Goal: Information Seeking & Learning: Learn about a topic

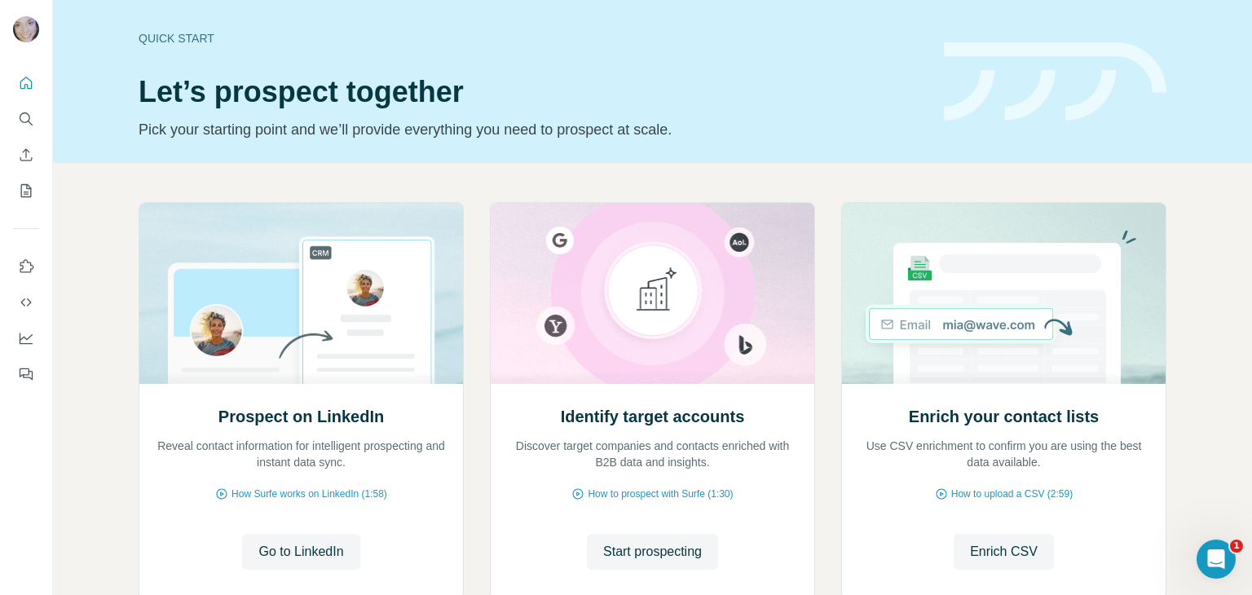
click at [296, 554] on span "Go to LinkedIn" at bounding box center [300, 552] width 85 height 20
click at [24, 117] on icon "Search" at bounding box center [26, 119] width 16 height 16
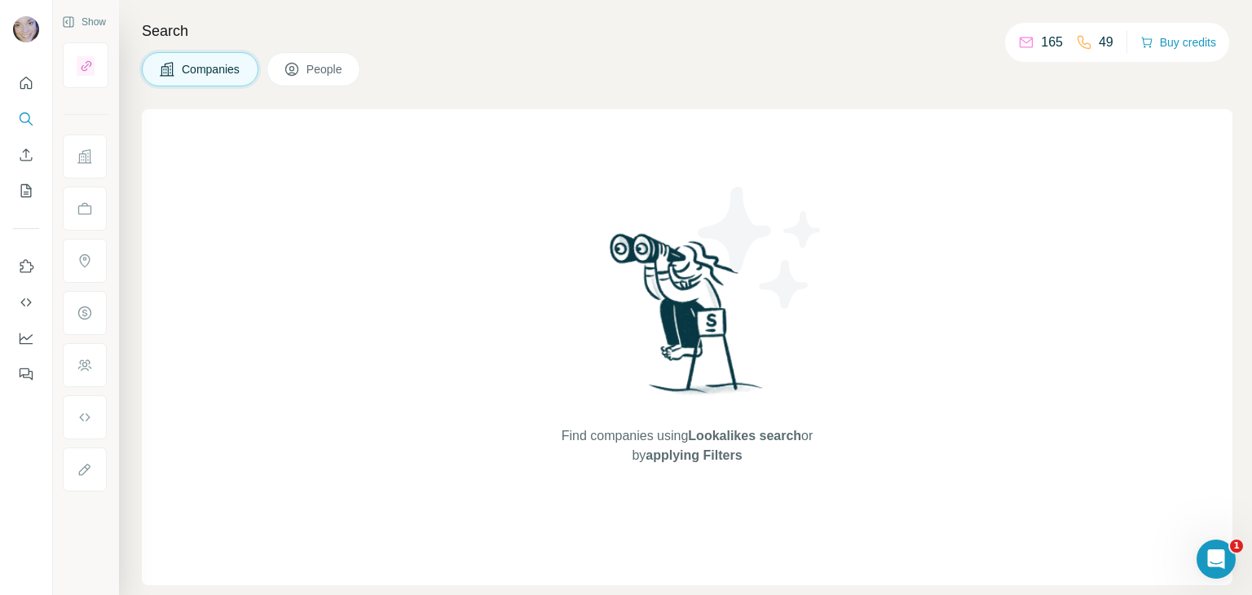
click at [202, 74] on span "Companies" at bounding box center [212, 69] width 60 height 16
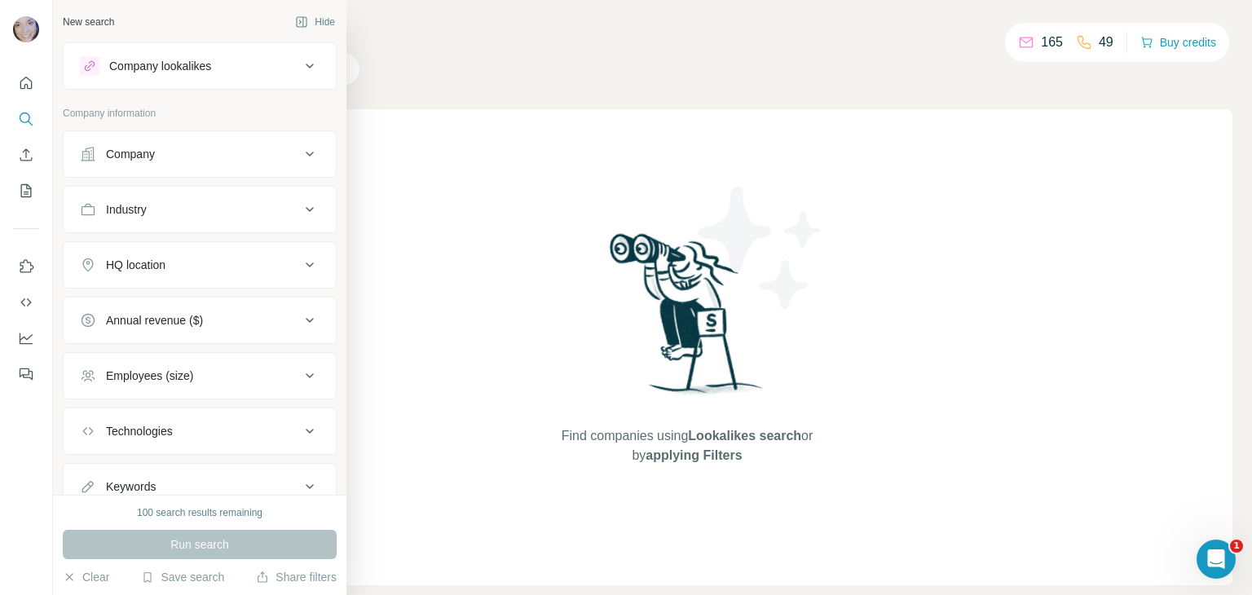
click at [222, 271] on div "HQ location" at bounding box center [190, 265] width 220 height 16
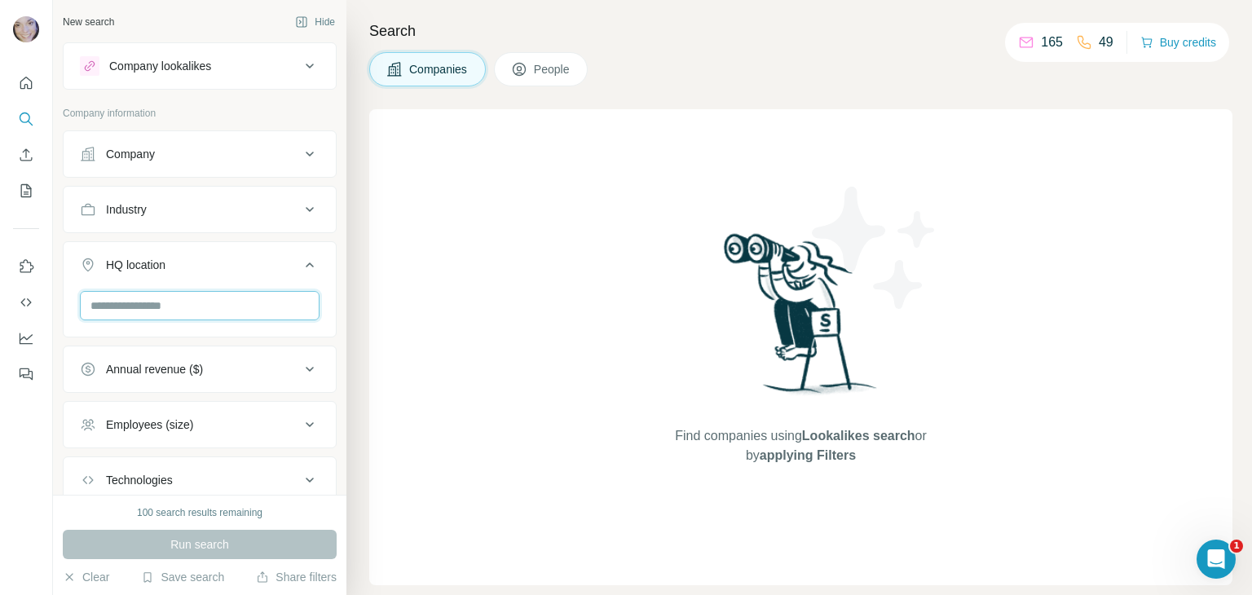
click at [157, 308] on input "text" at bounding box center [200, 305] width 240 height 29
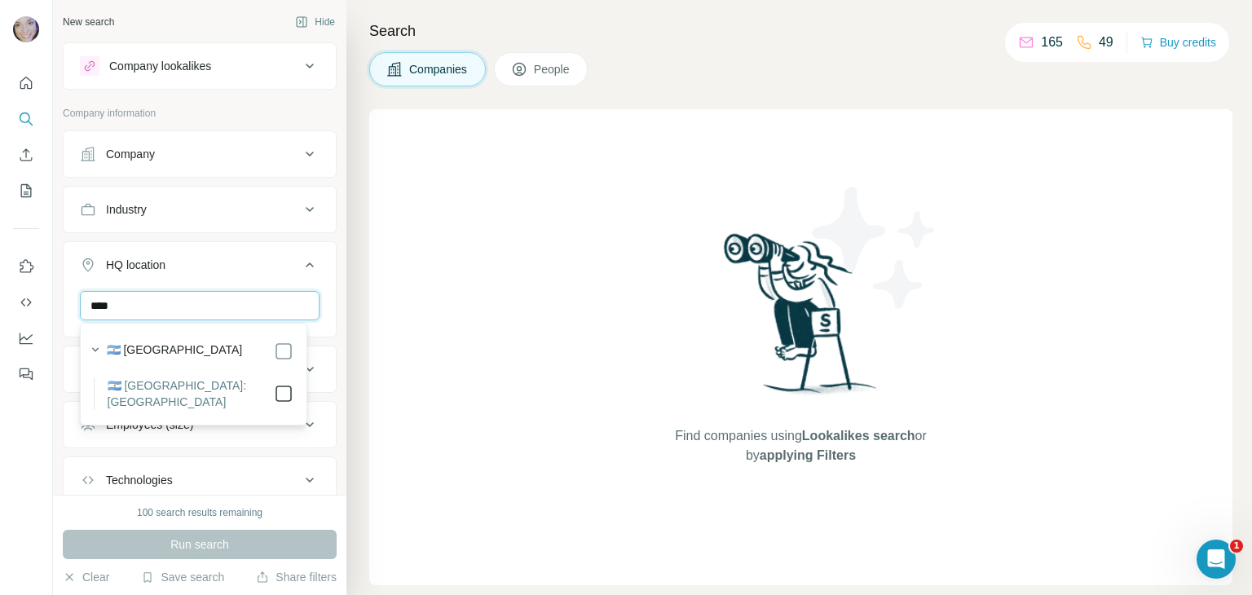
type input "****"
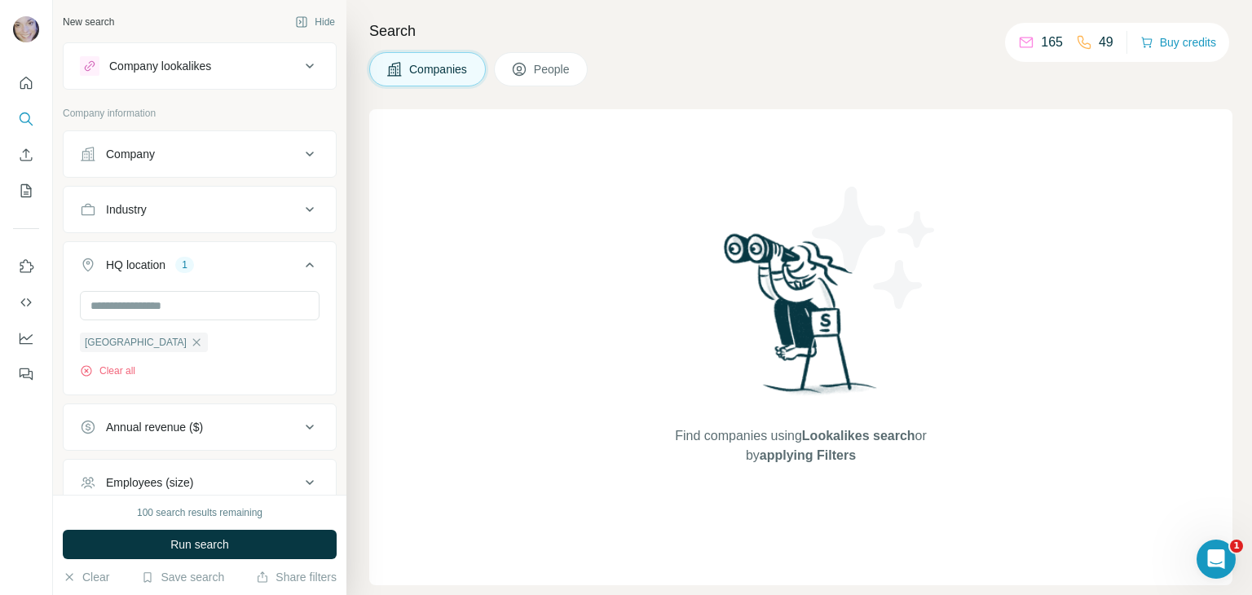
click at [381, 386] on div "Find companies using Lookalikes search or by applying Filters" at bounding box center [800, 347] width 863 height 476
click at [204, 477] on div "Employees (size)" at bounding box center [190, 483] width 220 height 16
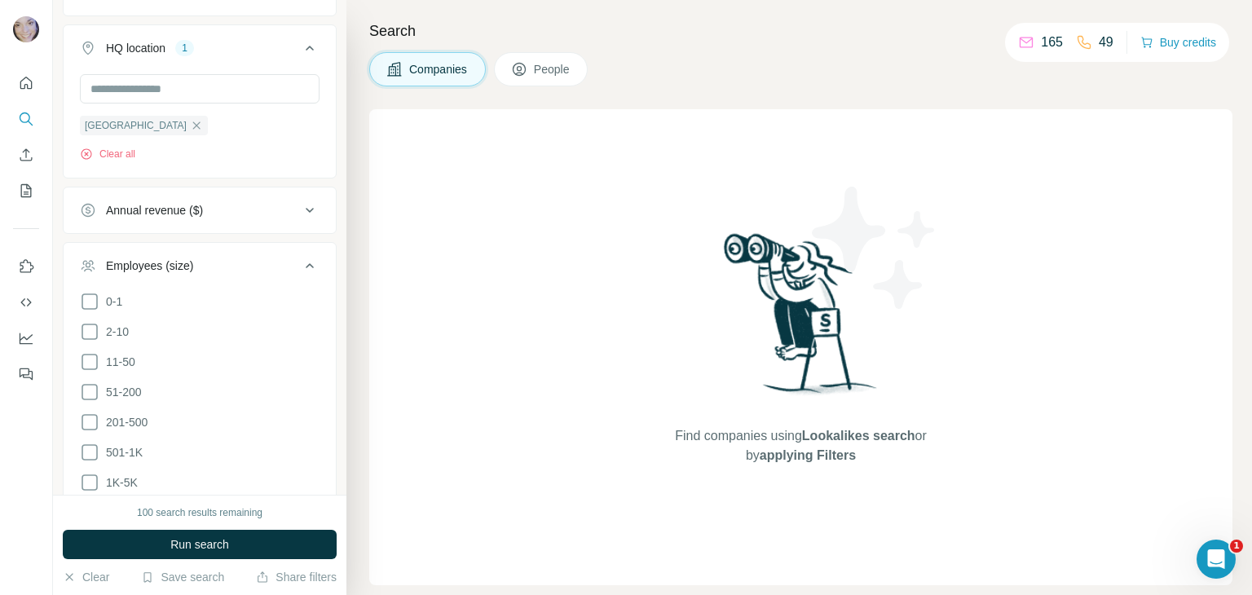
scroll to position [359, 0]
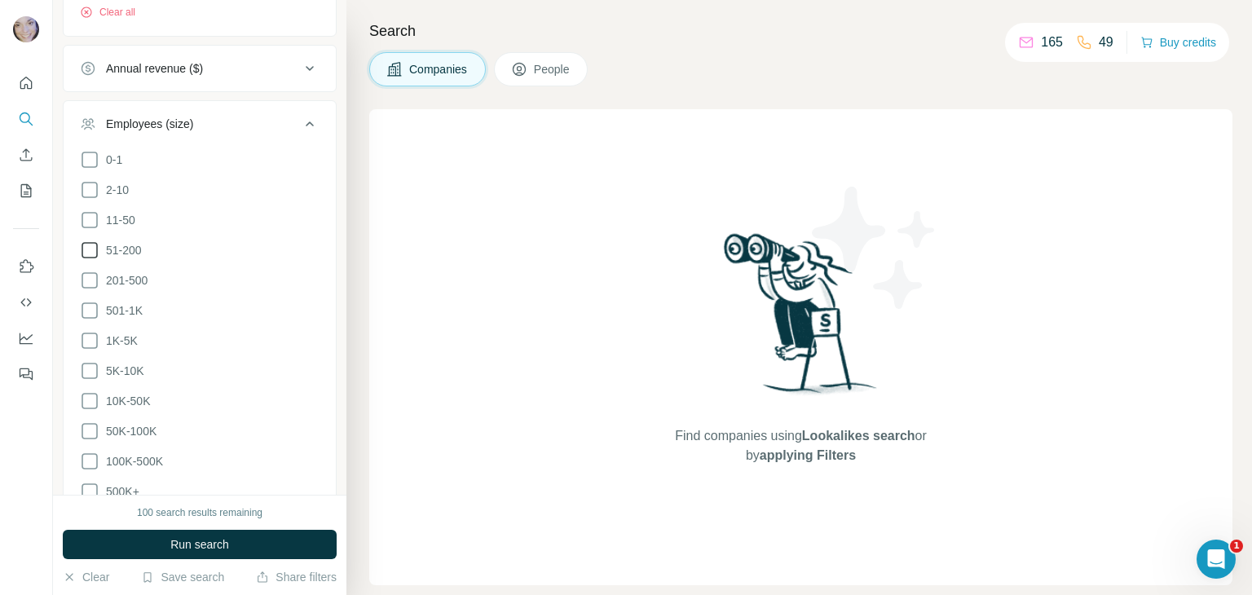
click at [97, 247] on icon at bounding box center [90, 250] width 16 height 16
click at [90, 271] on icon at bounding box center [90, 281] width 20 height 20
click at [88, 311] on icon at bounding box center [90, 311] width 20 height 20
click at [88, 337] on icon at bounding box center [90, 341] width 20 height 20
click at [90, 369] on icon at bounding box center [90, 371] width 20 height 20
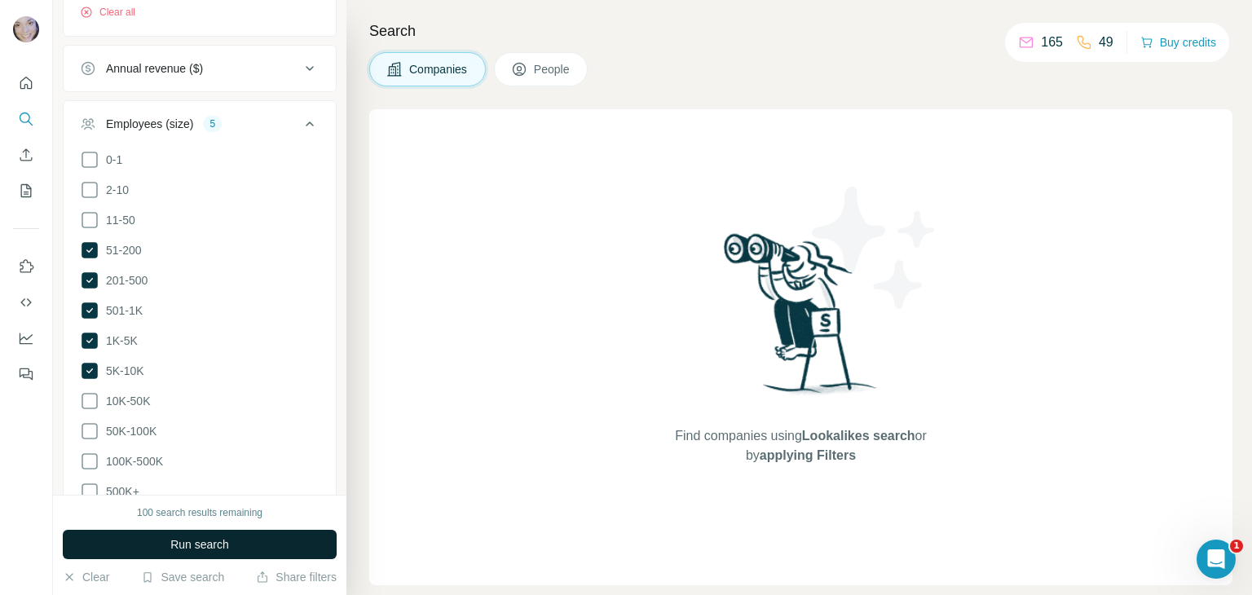
click at [163, 545] on button "Run search" at bounding box center [200, 544] width 274 height 29
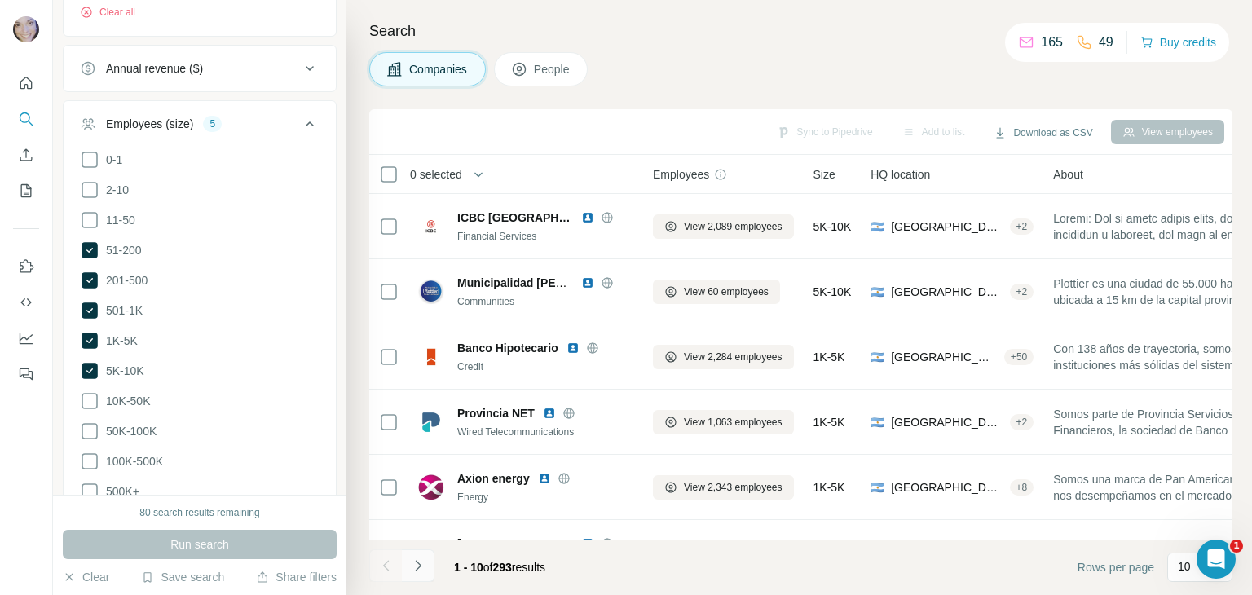
click at [422, 565] on icon "Navigate to next page" at bounding box center [418, 566] width 16 height 16
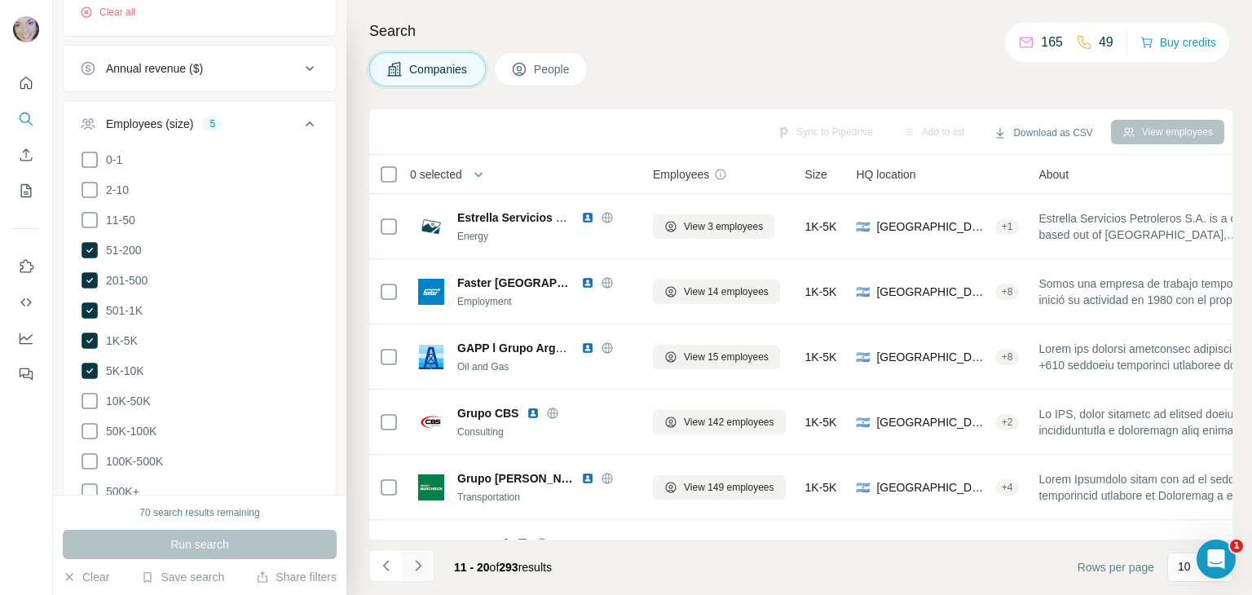
click at [422, 565] on icon "Navigate to next page" at bounding box center [418, 566] width 16 height 16
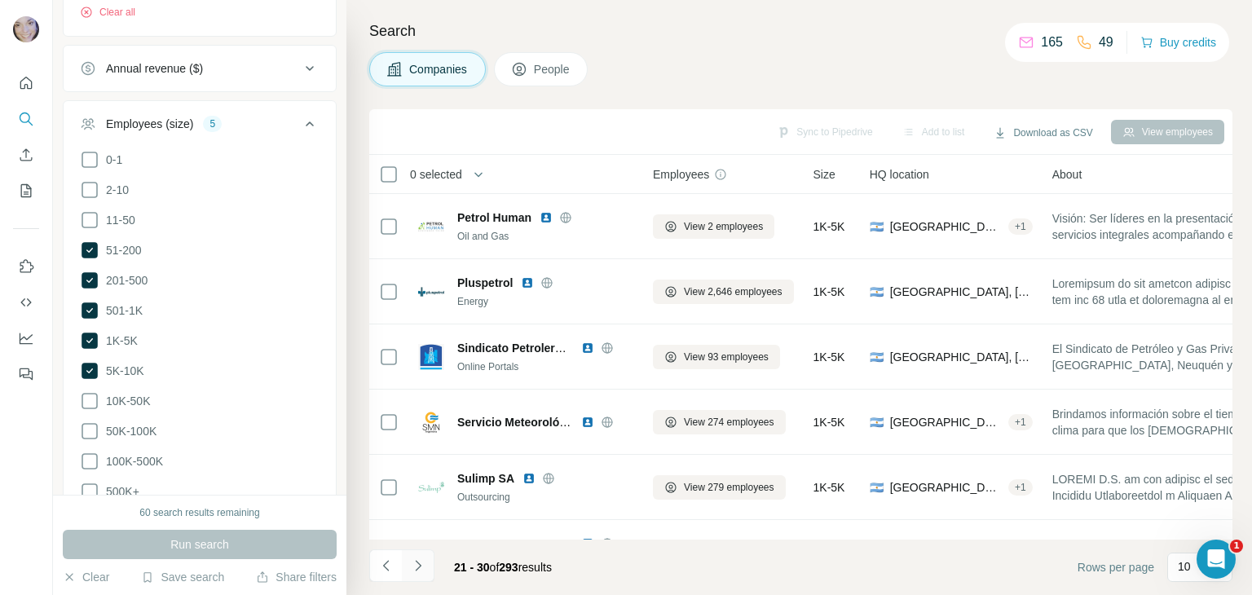
click at [422, 565] on icon "Navigate to next page" at bounding box center [418, 566] width 16 height 16
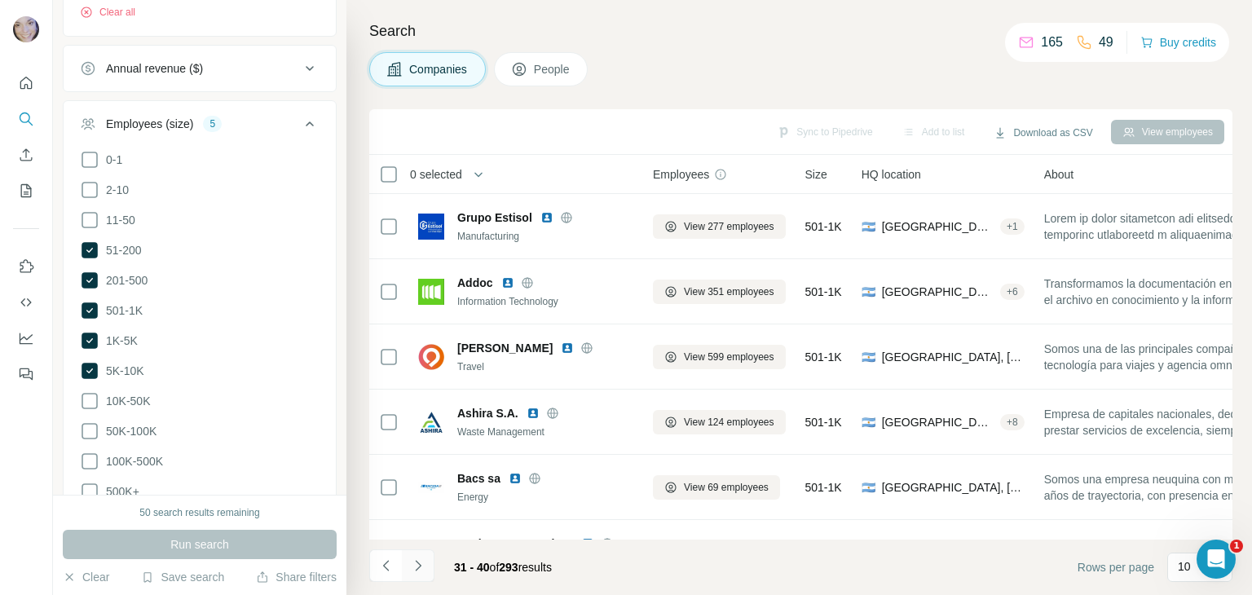
click at [415, 570] on icon "Navigate to next page" at bounding box center [418, 565] width 6 height 11
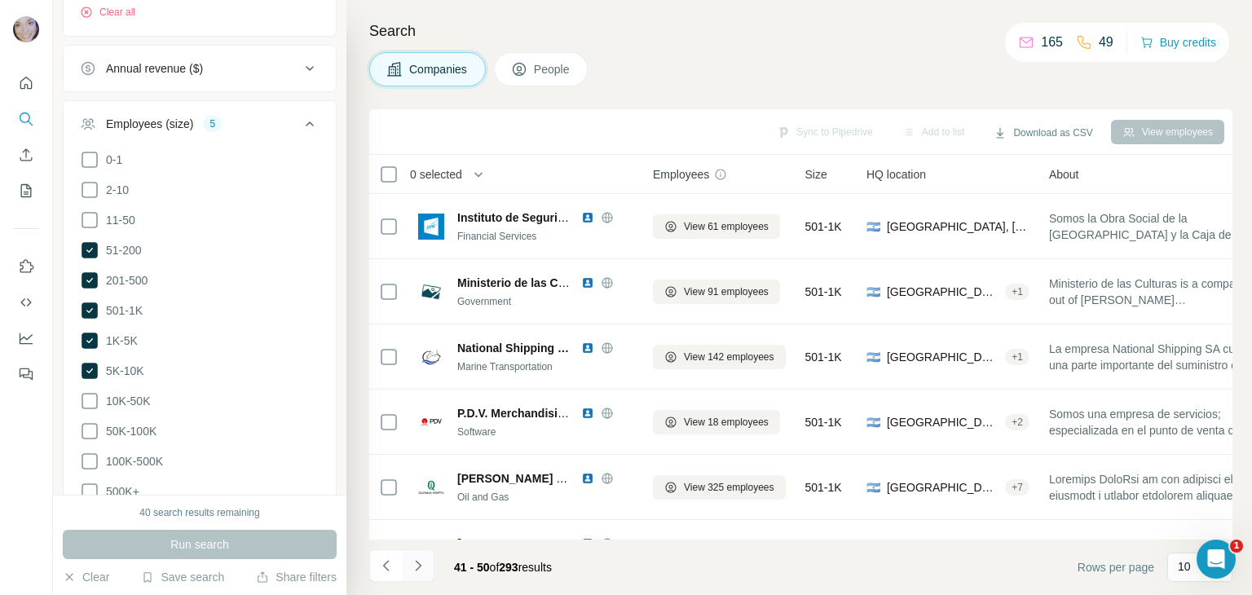
click at [415, 570] on icon "Navigate to next page" at bounding box center [418, 565] width 6 height 11
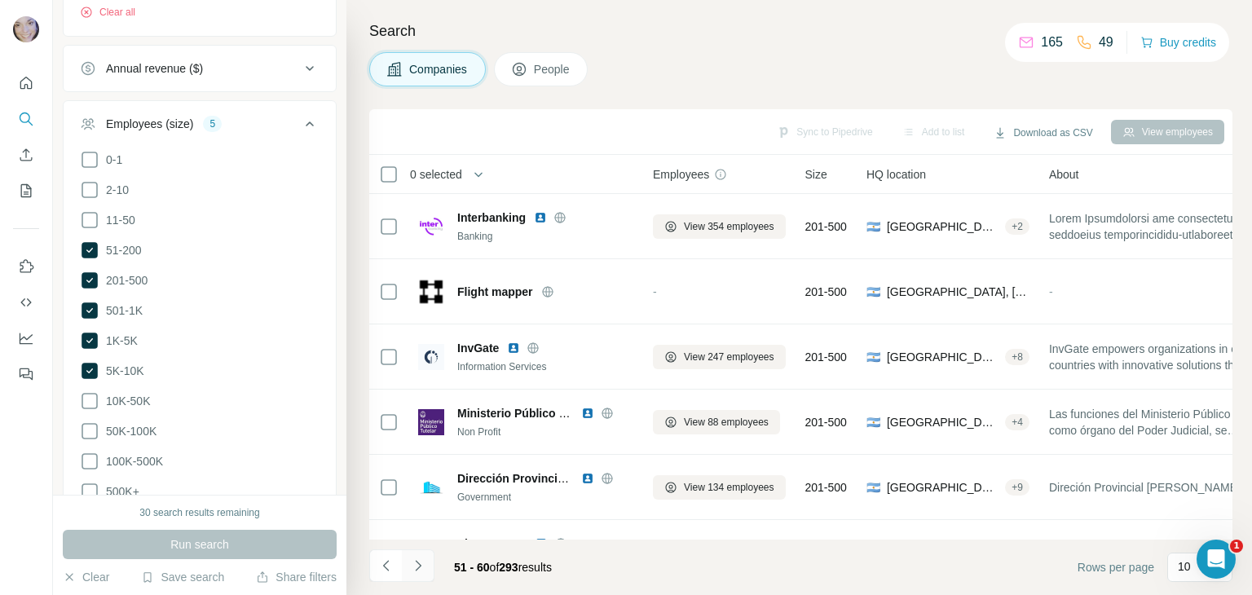
click at [415, 570] on icon "Navigate to next page" at bounding box center [418, 565] width 6 height 11
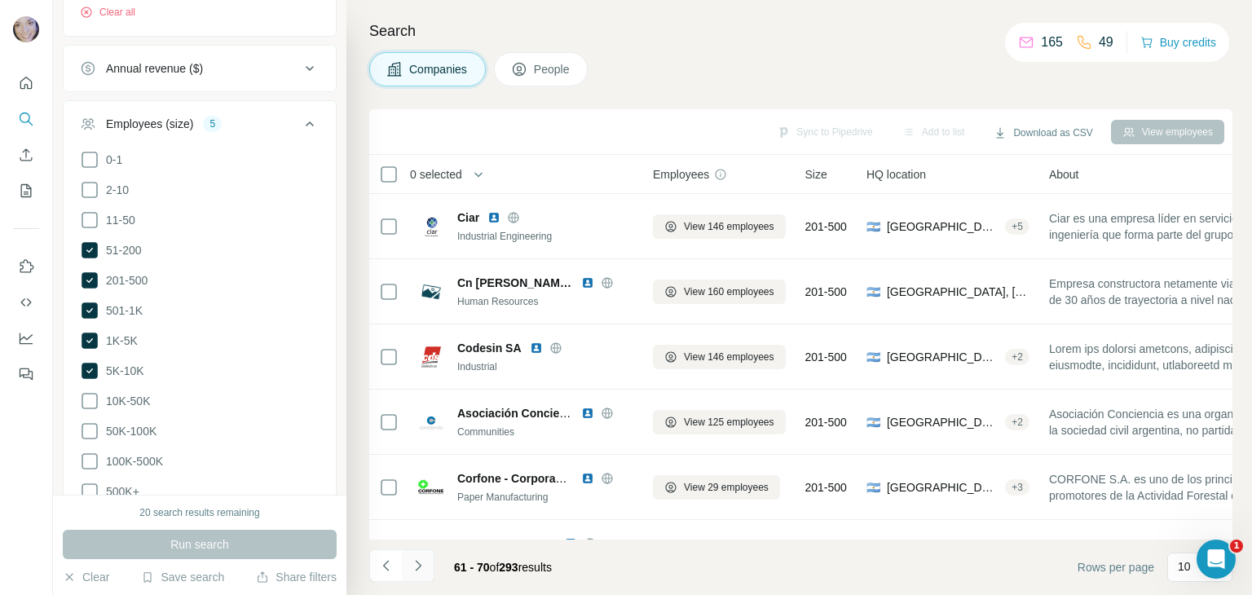
click at [415, 570] on icon "Navigate to next page" at bounding box center [418, 565] width 6 height 11
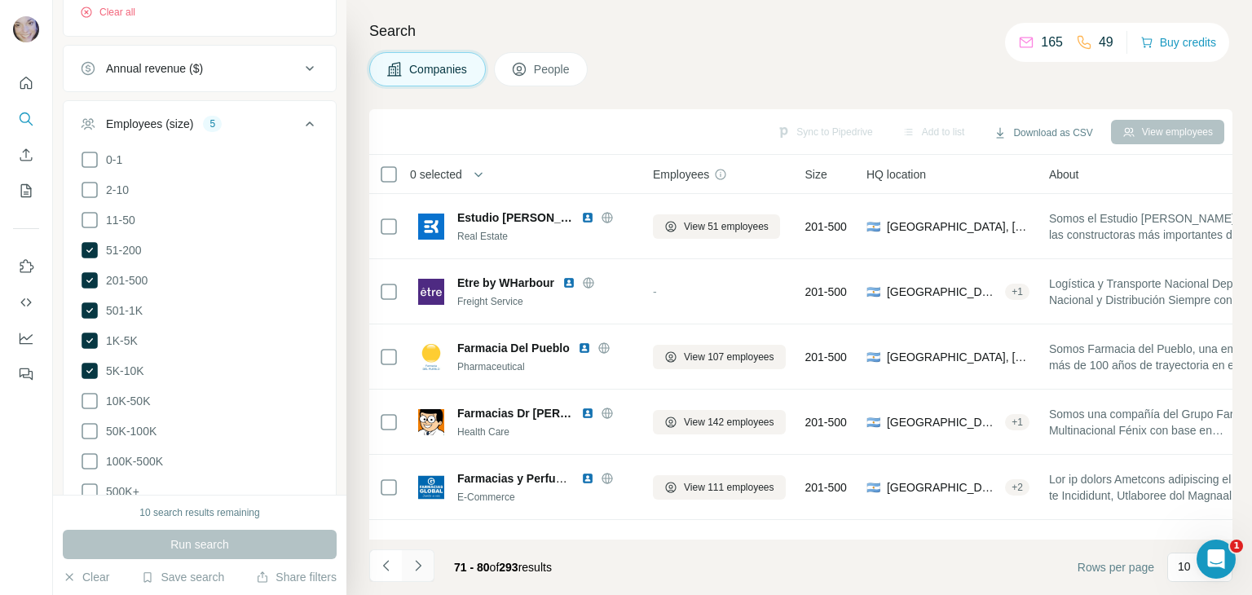
click at [415, 570] on icon "Navigate to next page" at bounding box center [418, 565] width 6 height 11
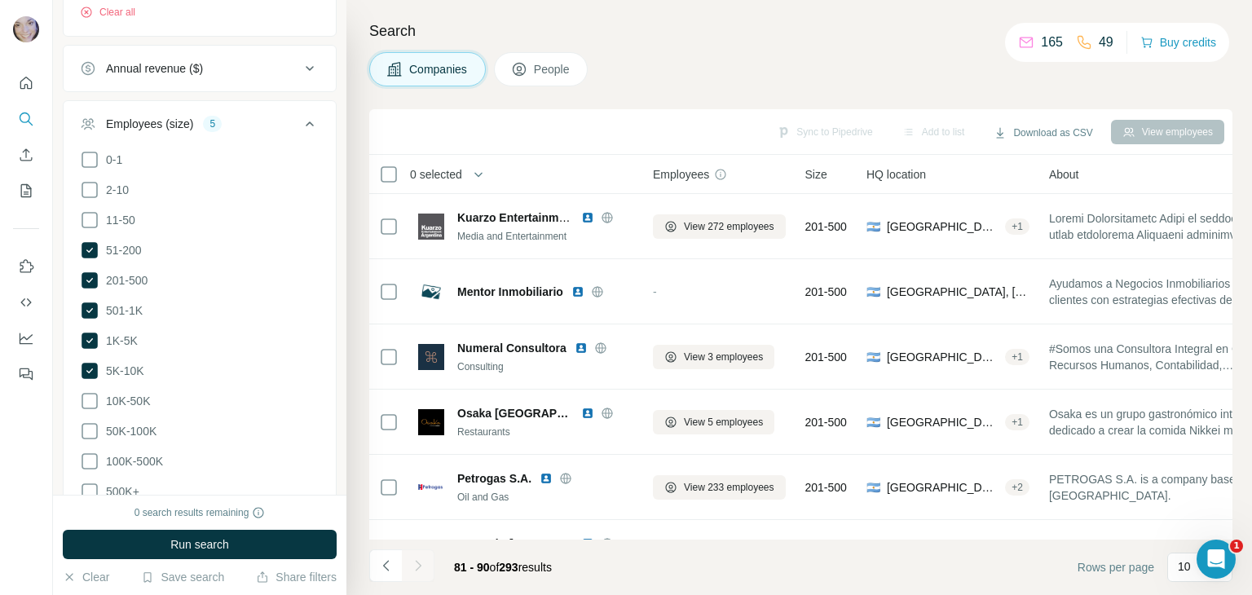
drag, startPoint x: 415, startPoint y: 570, endPoint x: 428, endPoint y: 629, distance: 60.9
click at [428, 594] on html "New search Hide Company lookalikes Company information Company Industry HQ loca…" at bounding box center [626, 297] width 1252 height 595
click at [385, 572] on icon "Navigate to previous page" at bounding box center [386, 566] width 16 height 16
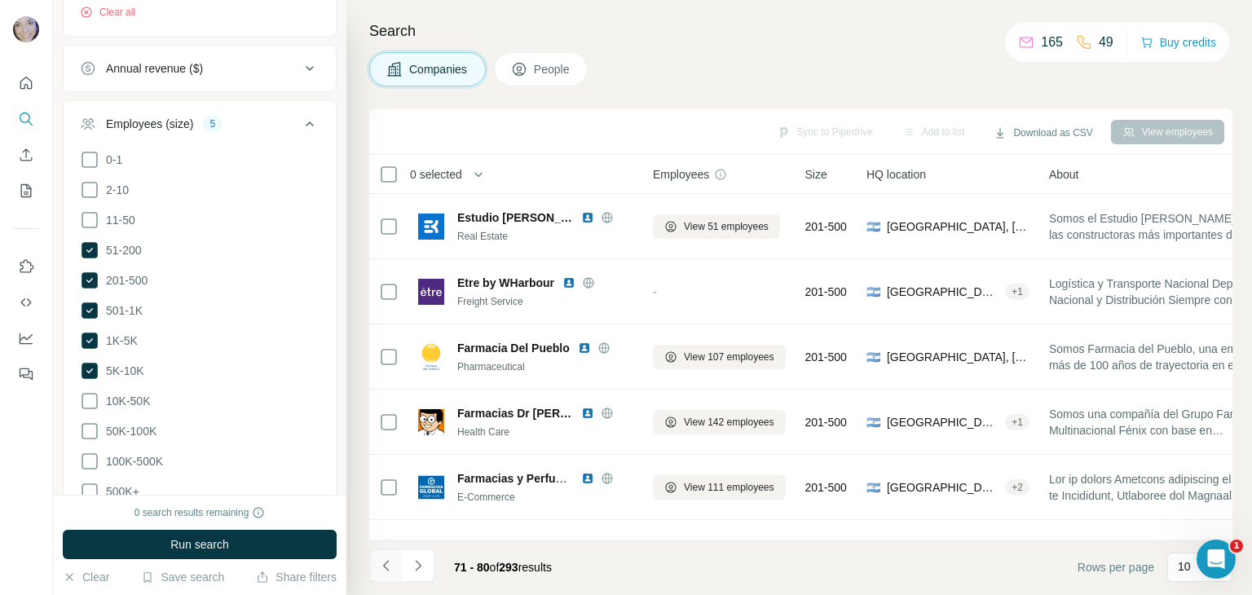
click at [385, 572] on icon "Navigate to previous page" at bounding box center [386, 566] width 16 height 16
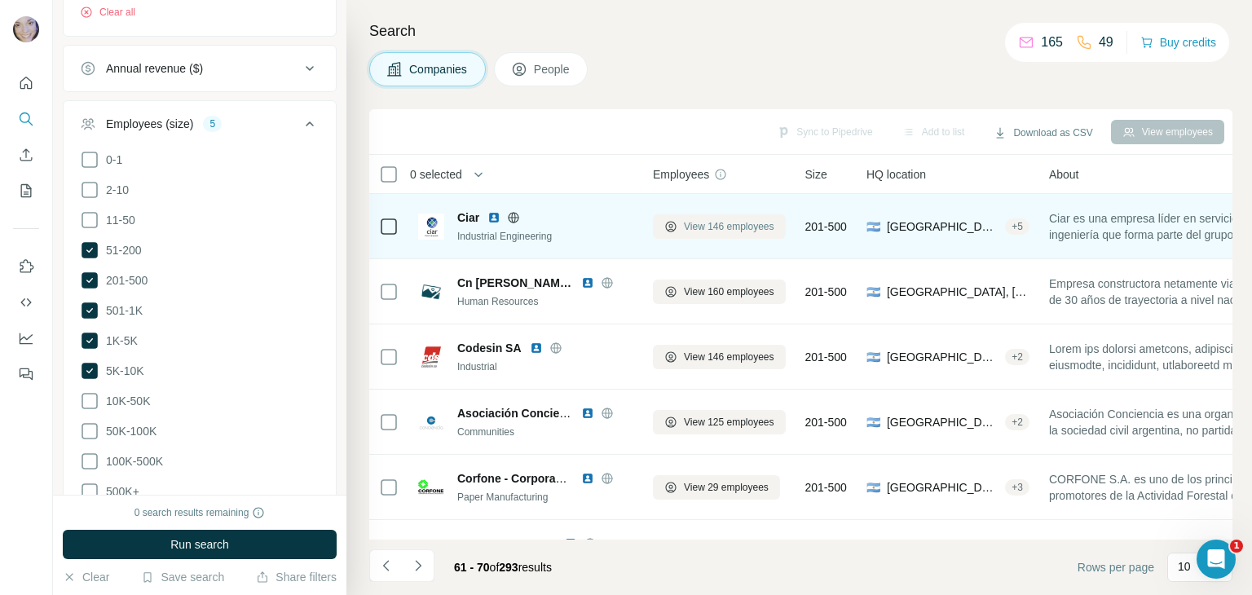
click at [714, 223] on span "View 146 employees" at bounding box center [729, 226] width 90 height 15
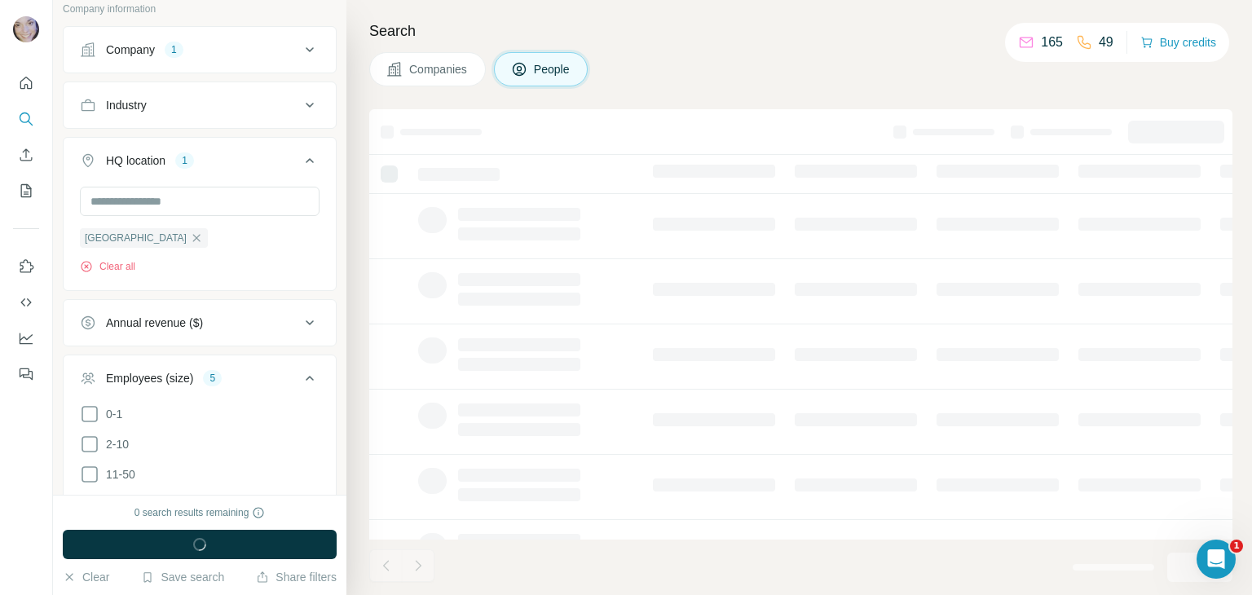
scroll to position [611, 0]
